Goal: Information Seeking & Learning: Find contact information

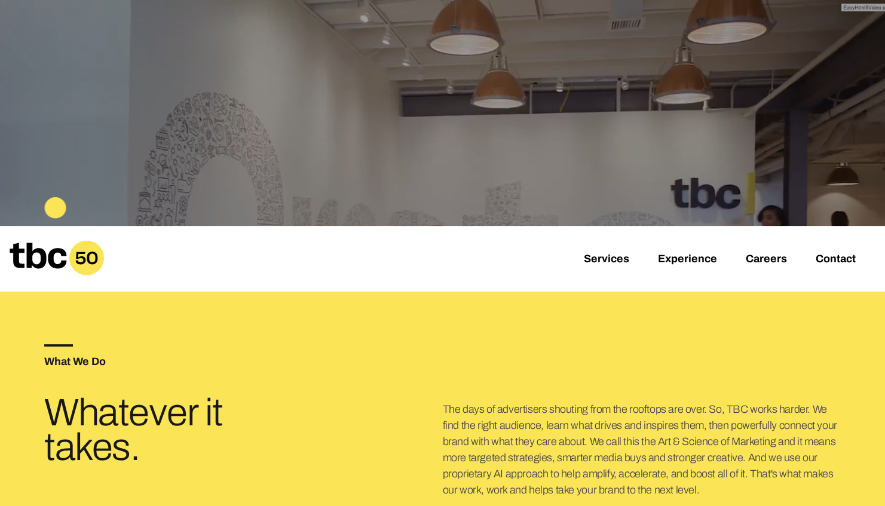
scroll to position [299, 0]
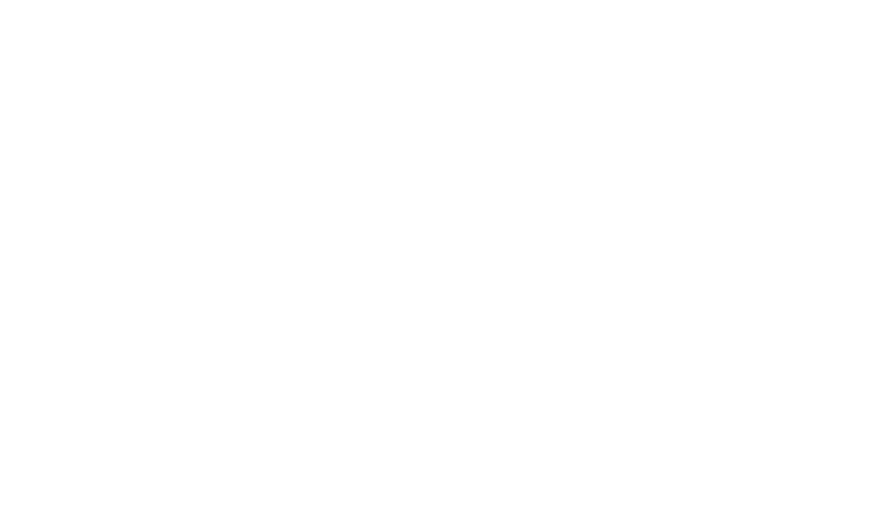
scroll to position [0, 2]
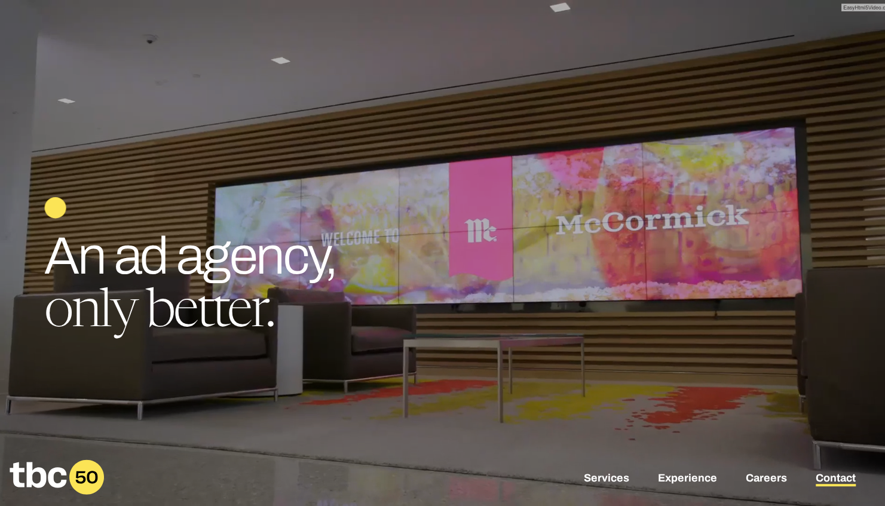
click at [836, 482] on link "Contact" at bounding box center [836, 479] width 40 height 14
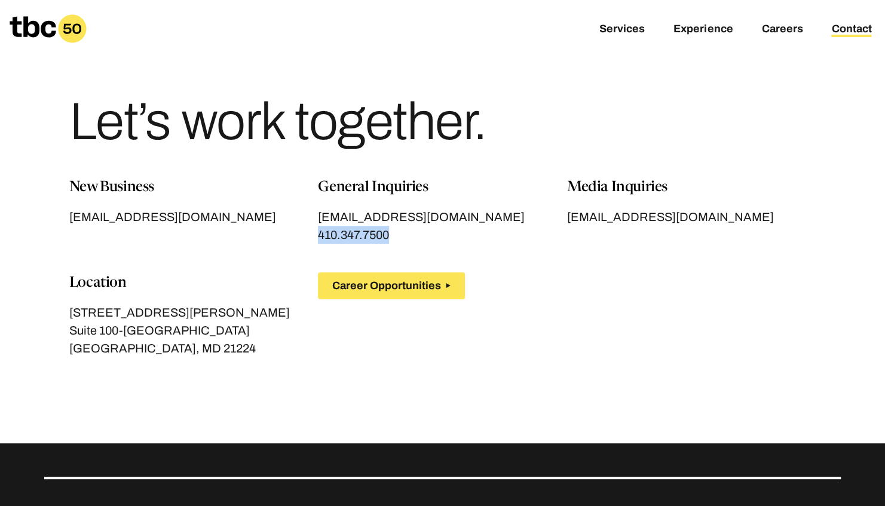
drag, startPoint x: 404, startPoint y: 232, endPoint x: 317, endPoint y: 235, distance: 86.7
click at [317, 235] on div "New Business [EMAIL_ADDRESS][DOMAIN_NAME] General Inquiries [EMAIL_ADDRESS][DOM…" at bounding box center [442, 281] width 747 height 209
drag, startPoint x: 317, startPoint y: 235, endPoint x: 330, endPoint y: 235, distance: 12.5
copy span "410.347.7500"
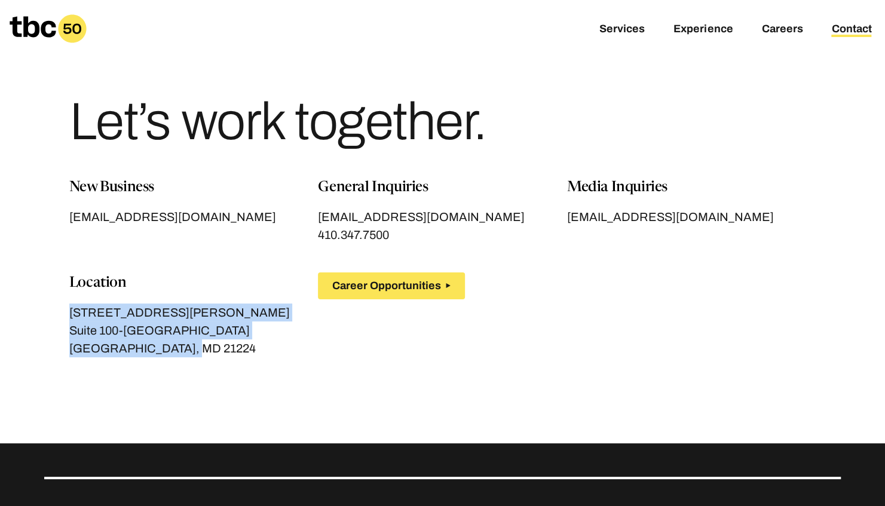
drag, startPoint x: 164, startPoint y: 347, endPoint x: 71, endPoint y: 311, distance: 99.7
click at [71, 311] on div "[STREET_ADDRESS][PERSON_NAME]" at bounding box center [193, 331] width 249 height 54
drag, startPoint x: 71, startPoint y: 311, endPoint x: 86, endPoint y: 312, distance: 15.5
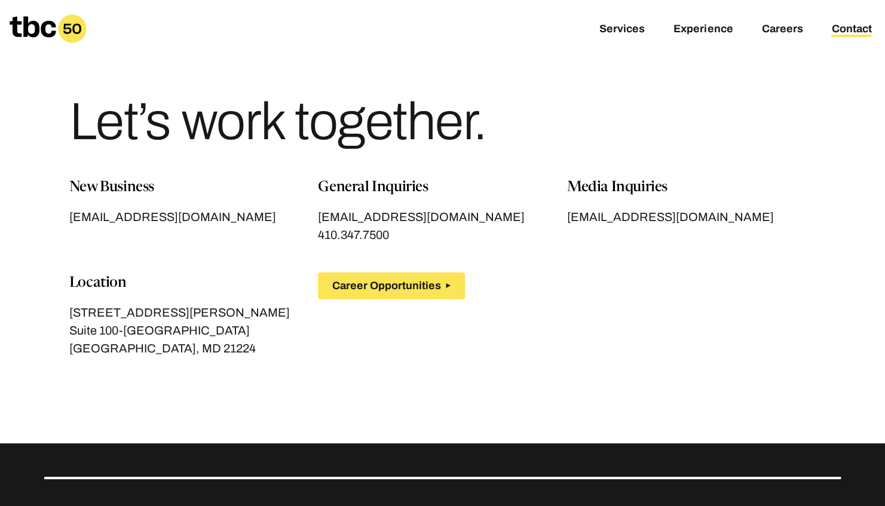
drag, startPoint x: 86, startPoint y: 312, endPoint x: 167, endPoint y: 287, distance: 84.3
click at [166, 287] on p "Location" at bounding box center [193, 284] width 249 height 22
drag, startPoint x: 159, startPoint y: 320, endPoint x: 63, endPoint y: 310, distance: 96.8
click at [63, 310] on section "New Business [EMAIL_ADDRESS][DOMAIN_NAME] General Inquiries [EMAIL_ADDRESS][DOM…" at bounding box center [442, 281] width 797 height 209
drag, startPoint x: 63, startPoint y: 310, endPoint x: 93, endPoint y: 313, distance: 30.7
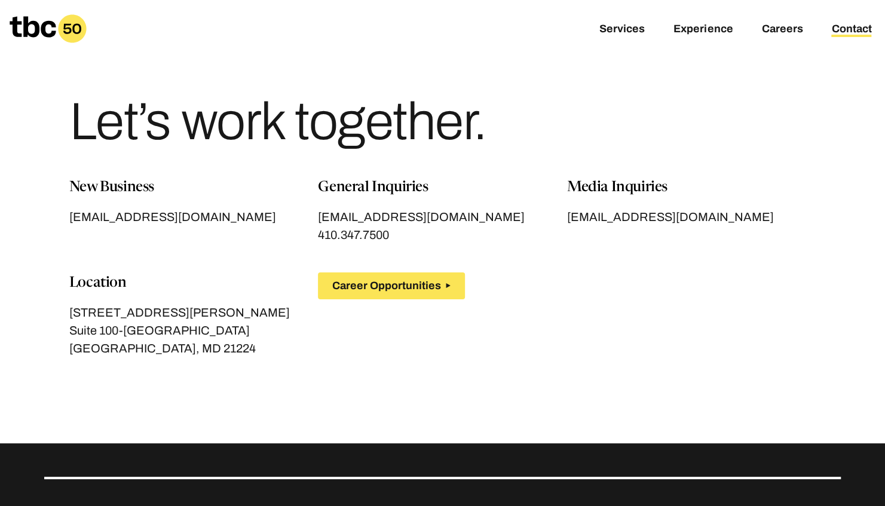
copy div "[STREET_ADDRESS][GEOGRAPHIC_DATA][PERSON_NAME]"
